Goal: Task Accomplishment & Management: Use online tool/utility

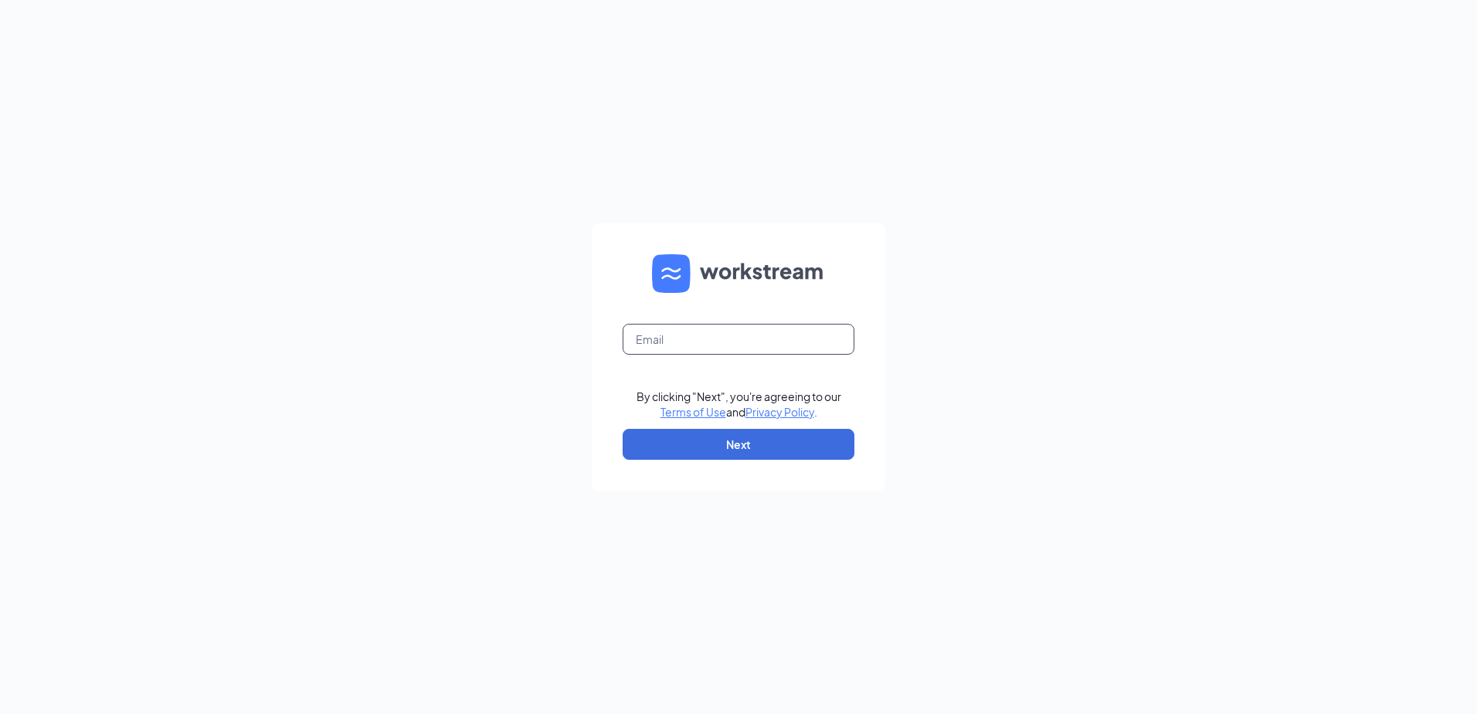
click at [660, 339] on input "text" at bounding box center [738, 339] width 232 height 31
type input "BC006@jsonedevelopment.com"
click at [679, 427] on form "BC006@jsonedevelopment.com By clicking "Next", you're agreeing to our Terms of …" at bounding box center [738, 356] width 293 height 267
click at [730, 434] on button "Next" at bounding box center [738, 444] width 232 height 31
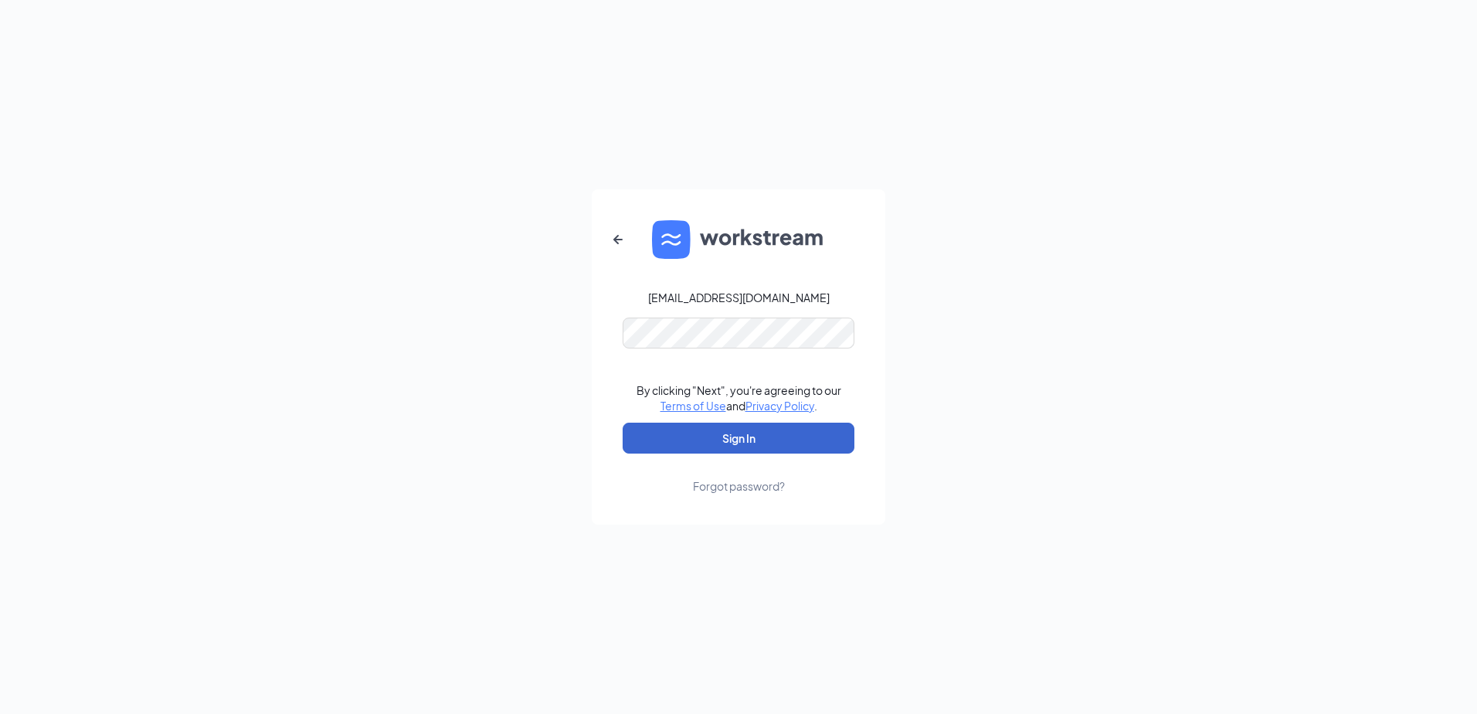
click at [717, 434] on button "Sign In" at bounding box center [738, 437] width 232 height 31
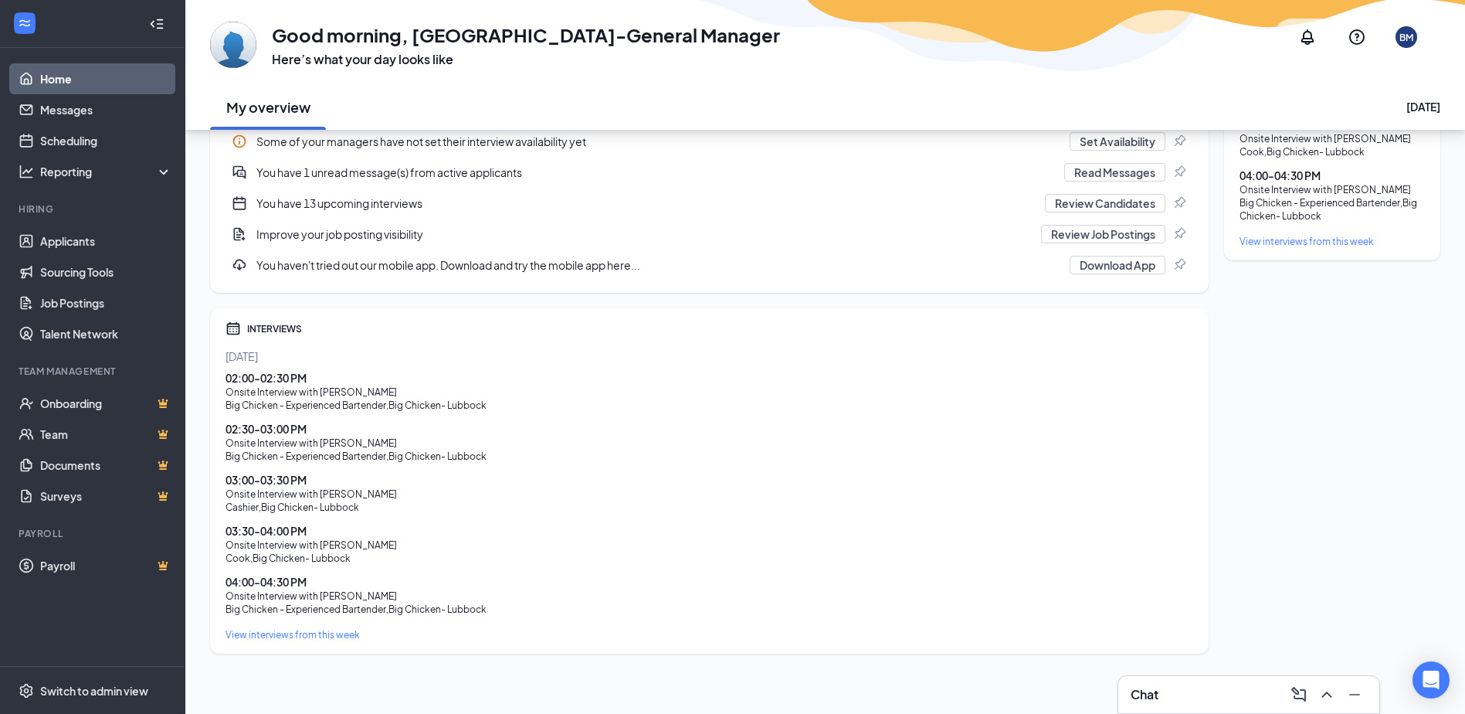
scroll to position [349, 0]
click at [80, 115] on link "Messages" at bounding box center [106, 109] width 132 height 31
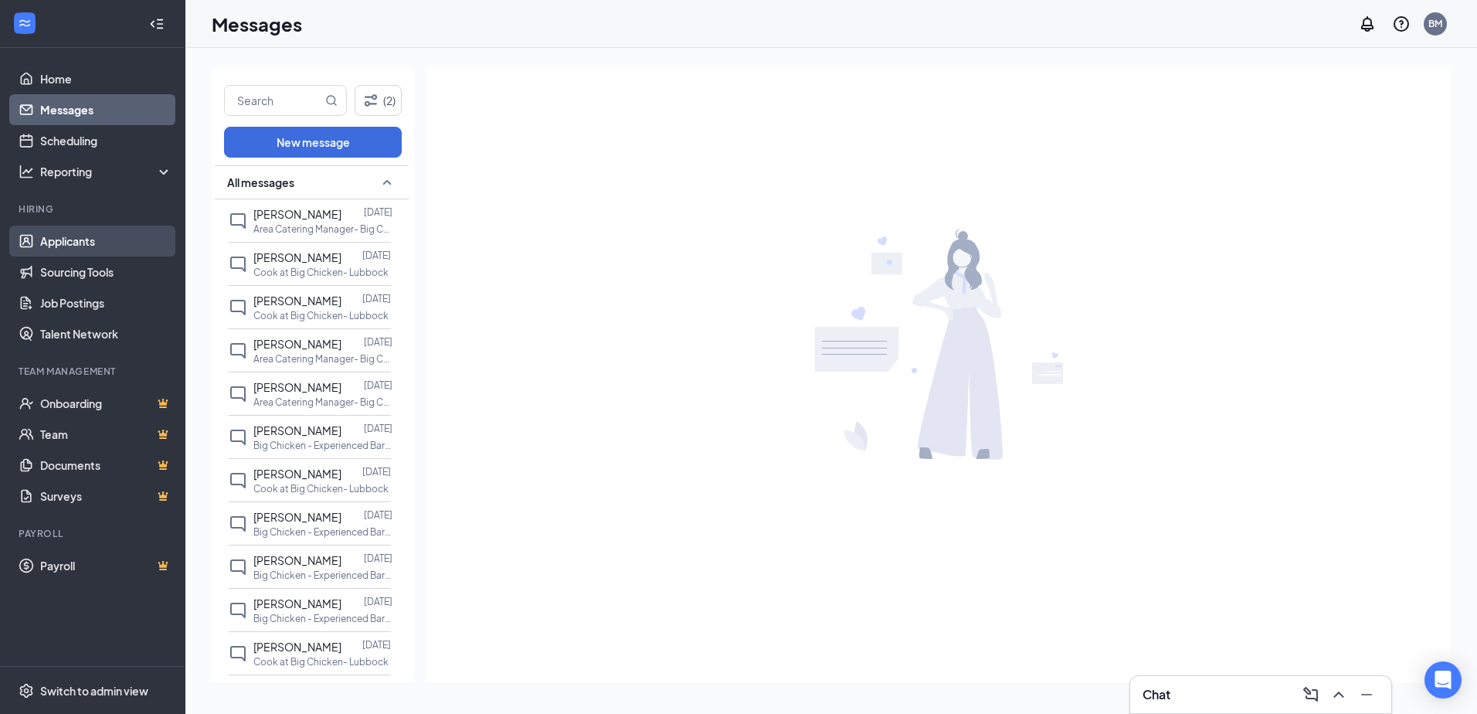
click at [80, 233] on link "Applicants" at bounding box center [106, 241] width 132 height 31
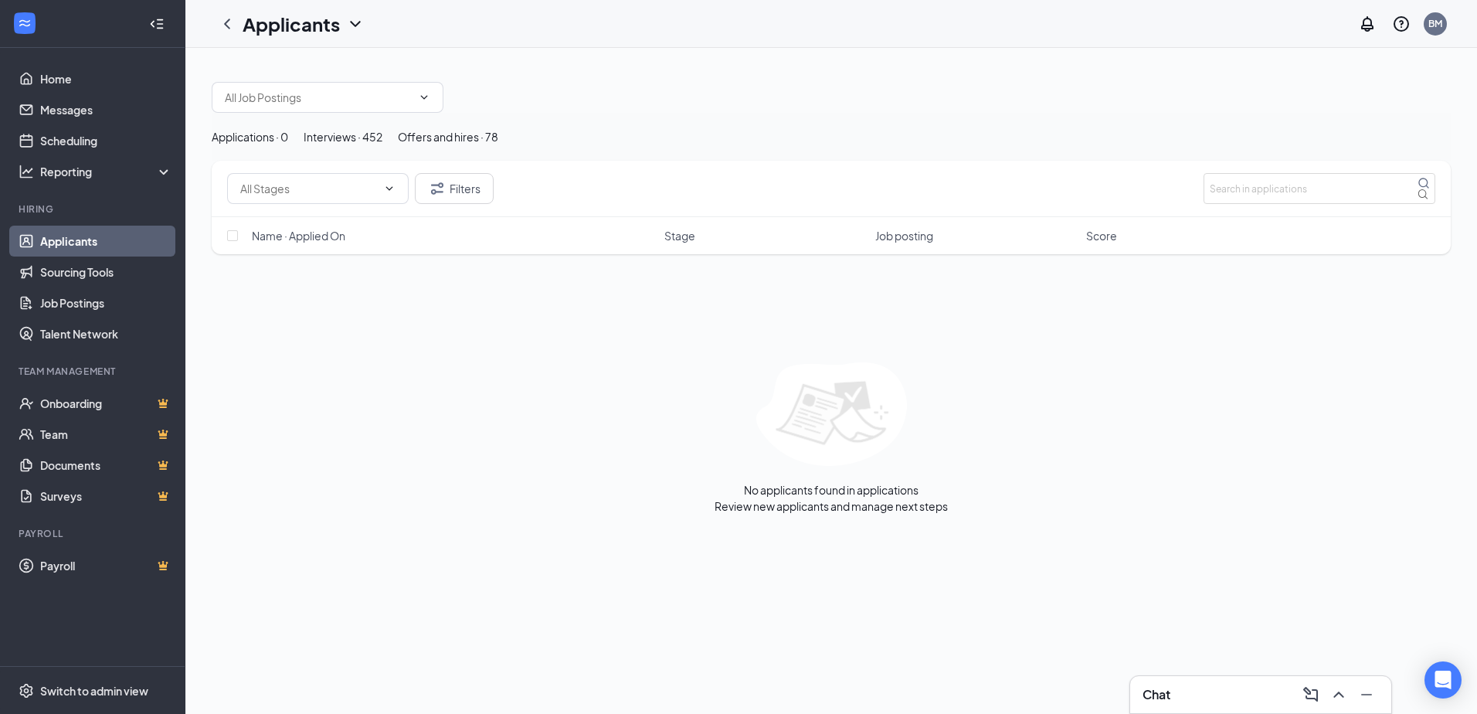
click at [382, 145] on div "Interviews · 452" at bounding box center [342, 136] width 79 height 17
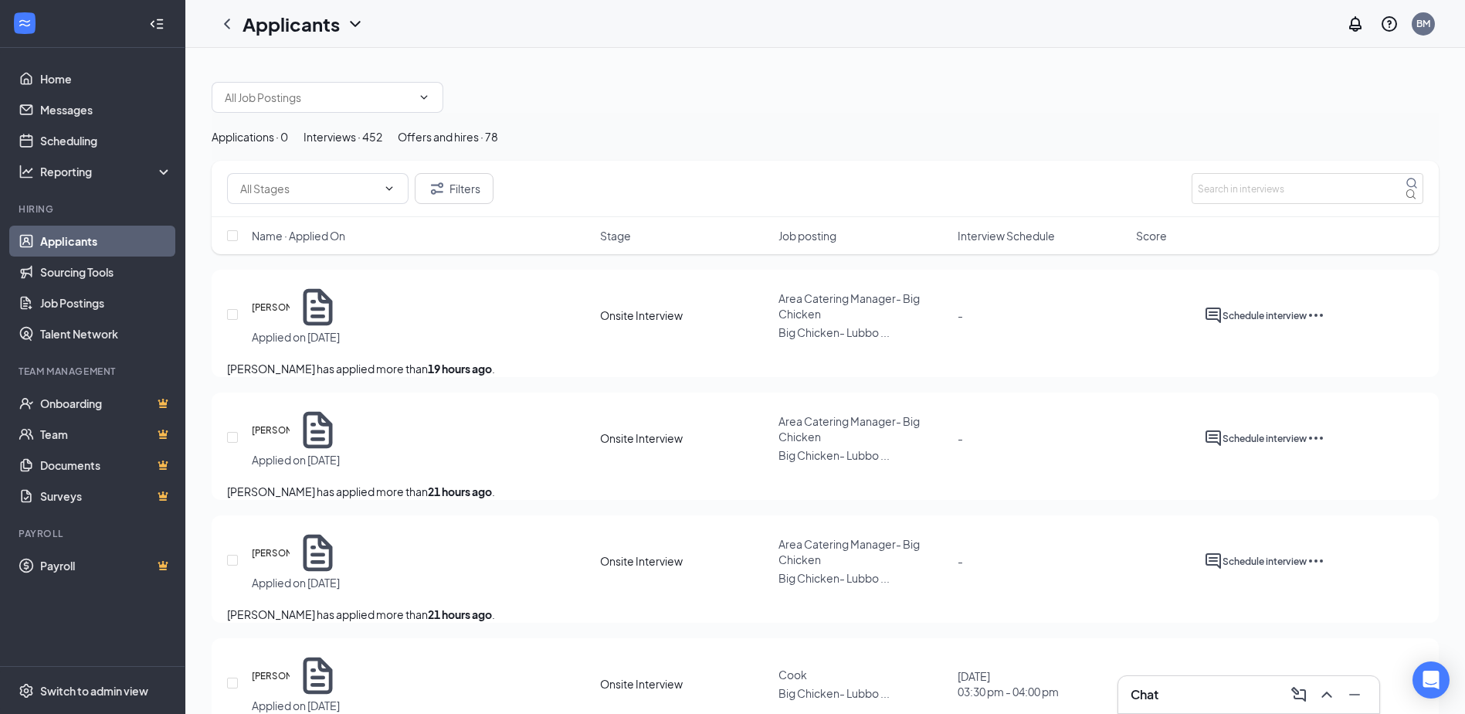
click at [800, 243] on span "Job posting" at bounding box center [807, 235] width 58 height 15
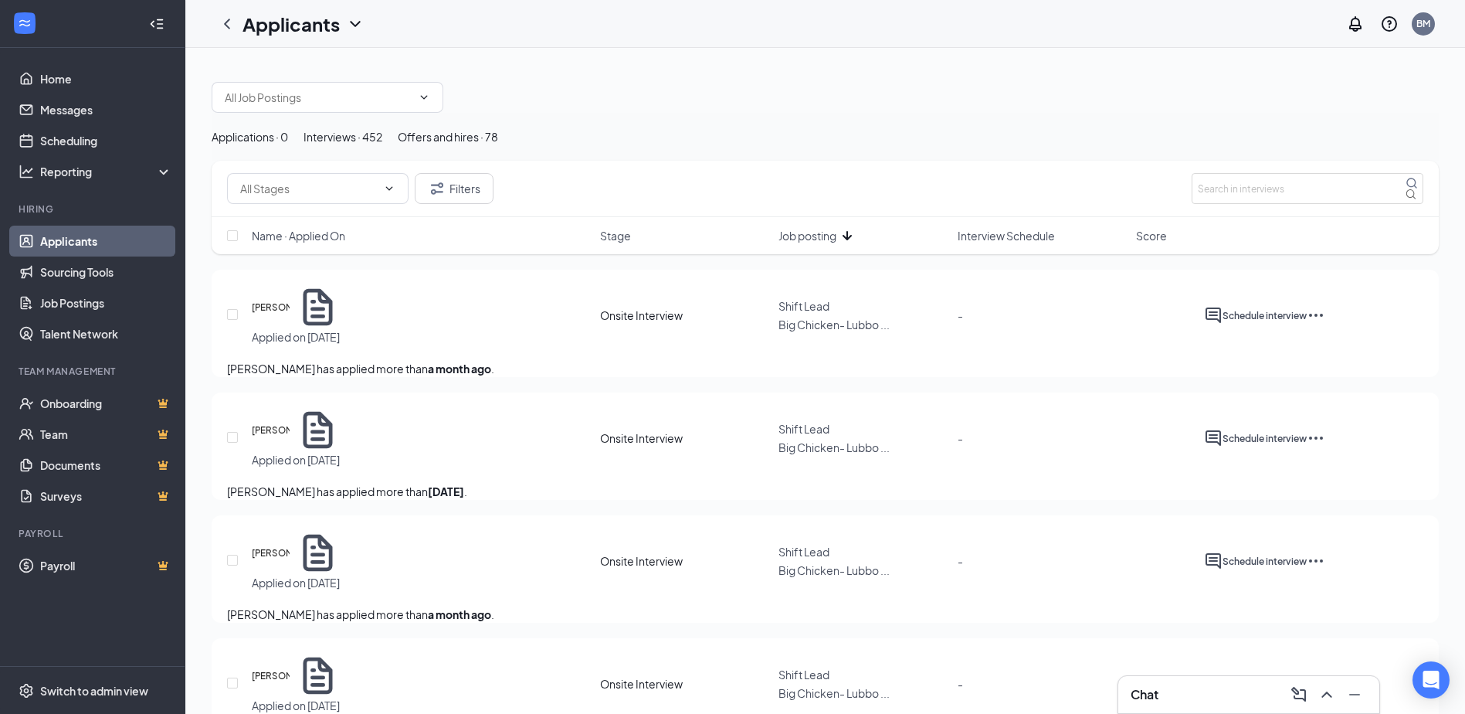
click at [800, 243] on span "Job posting" at bounding box center [807, 235] width 58 height 15
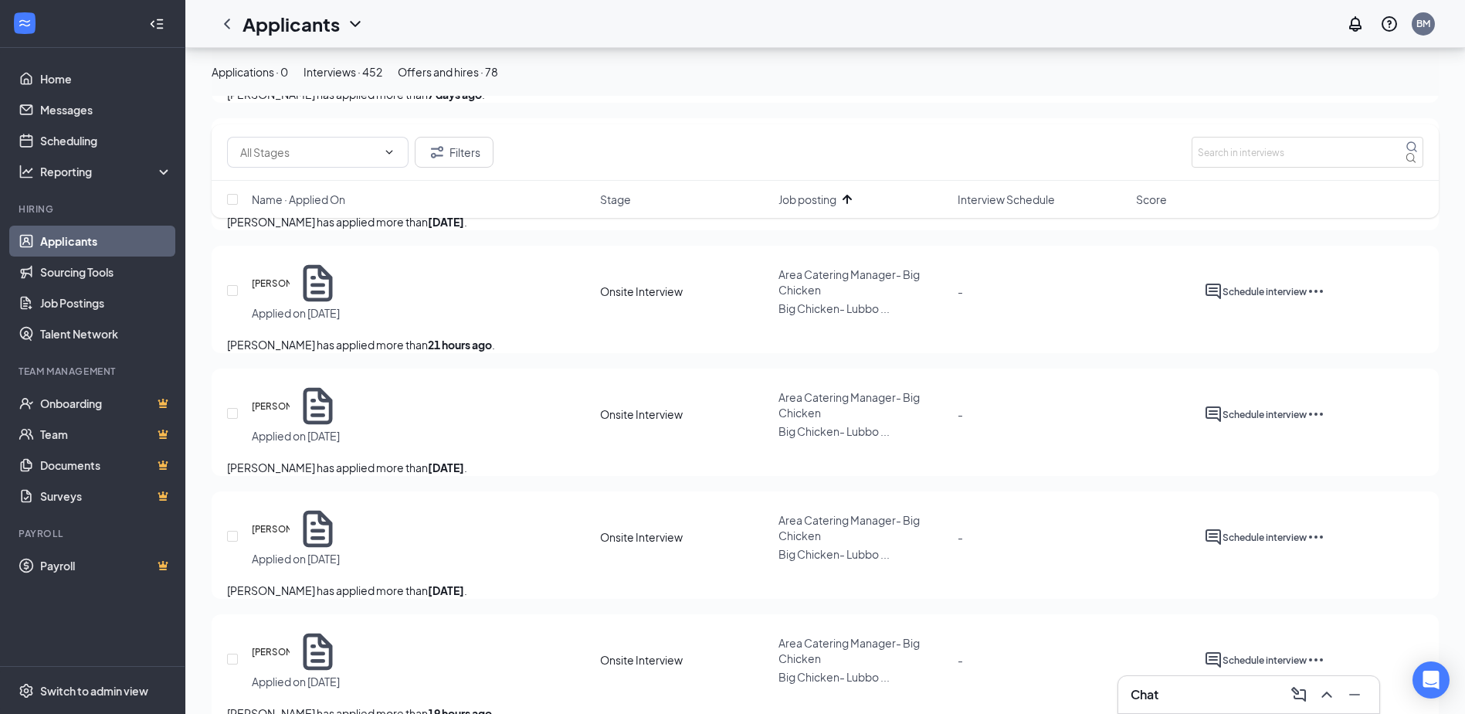
scroll to position [463, 0]
